Goal: Download file/media

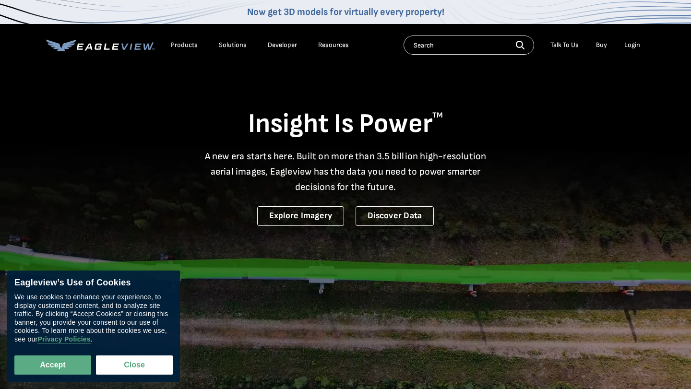
click at [286, 295] on video at bounding box center [345, 239] width 691 height 478
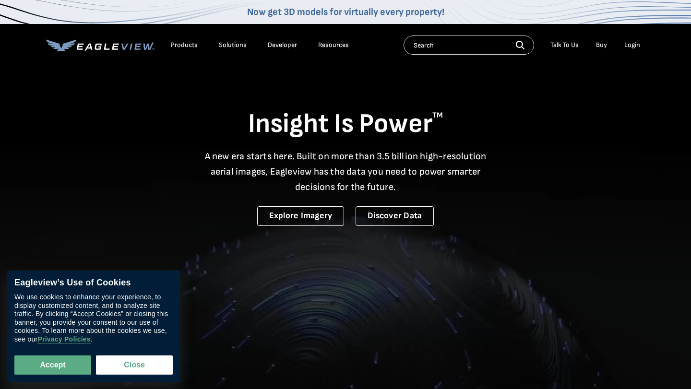
click at [631, 46] on div "Login" at bounding box center [632, 45] width 16 height 9
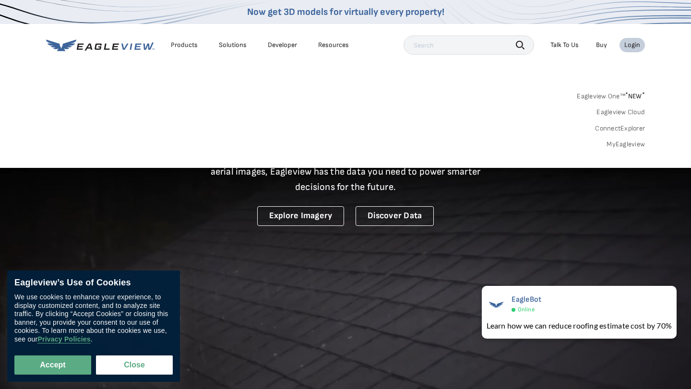
click at [634, 141] on link "MyEagleview" at bounding box center [625, 144] width 38 height 9
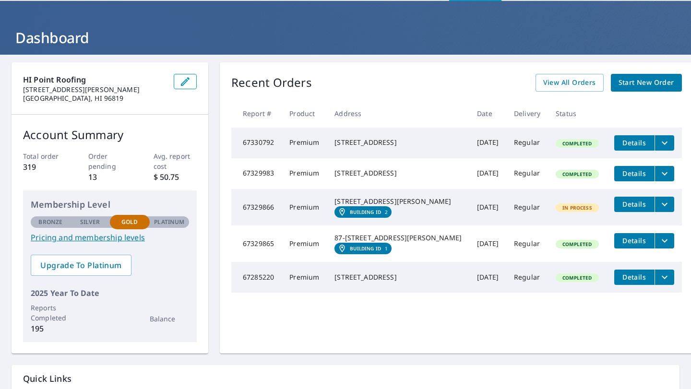
scroll to position [35, 0]
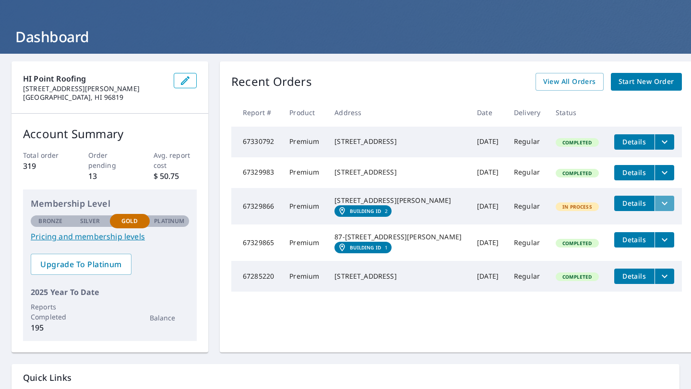
click at [658, 209] on icon "filesDropdownBtn-67329866" at bounding box center [664, 204] width 12 height 12
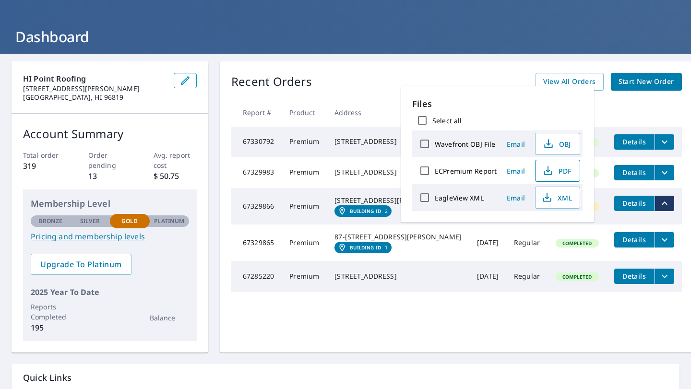
click at [565, 174] on span "PDF" at bounding box center [556, 171] width 31 height 12
click at [203, 107] on div "HI Point Roofing [STREET_ADDRESS]" at bounding box center [110, 87] width 197 height 52
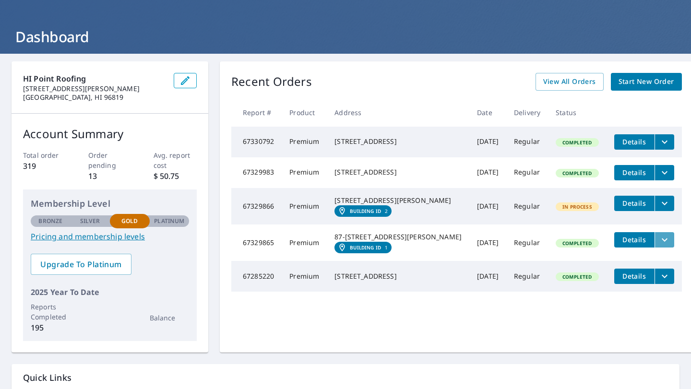
click at [658, 246] on icon "filesDropdownBtn-67329865" at bounding box center [664, 240] width 12 height 12
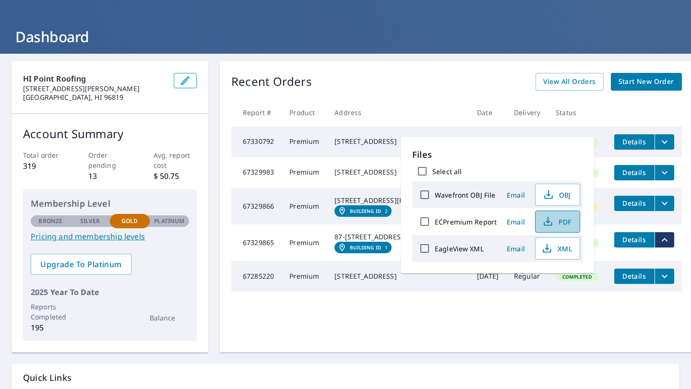
click at [550, 223] on icon "button" at bounding box center [547, 220] width 4 height 6
